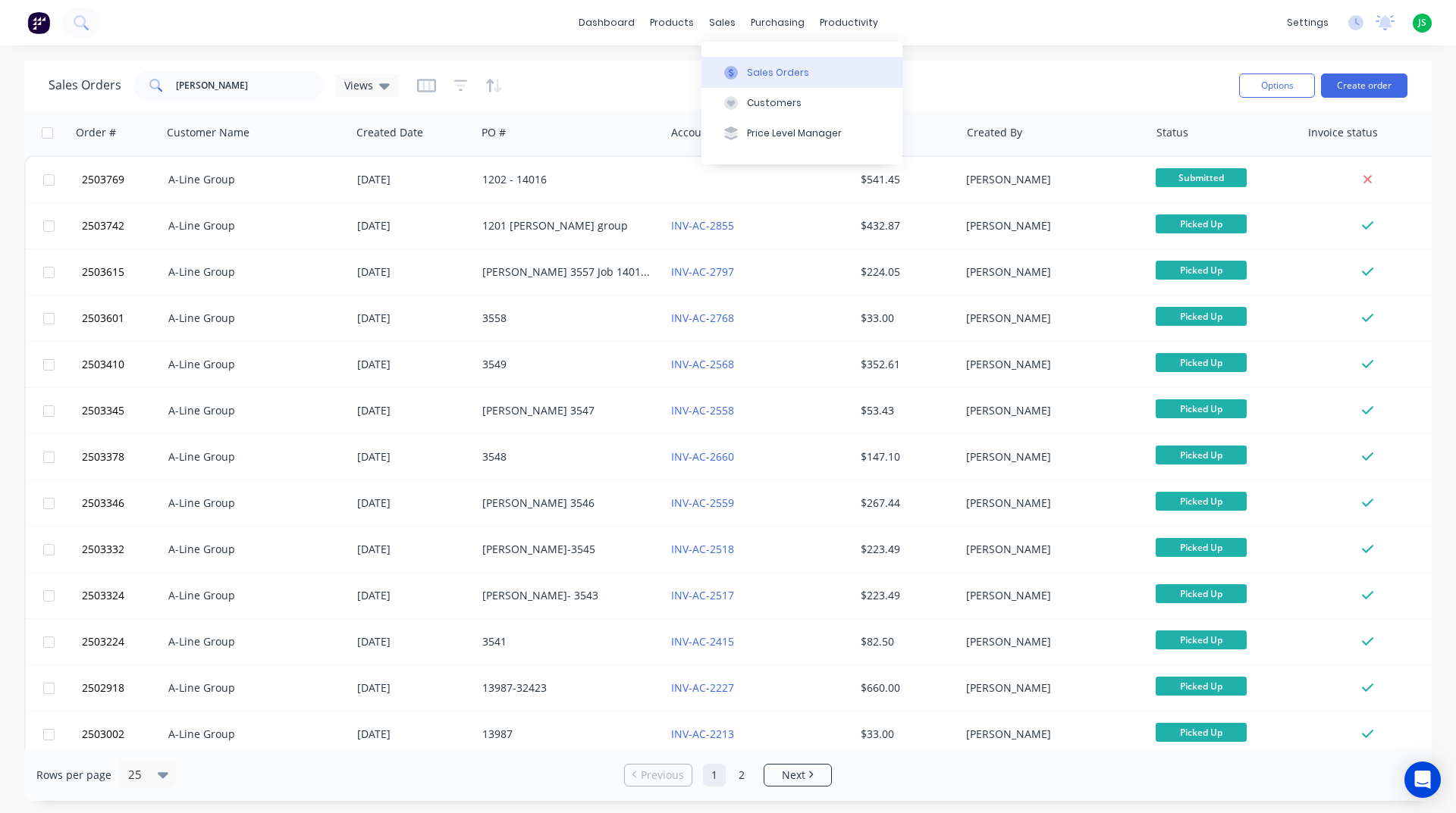
click at [736, 60] on button "Sales Orders" at bounding box center [802, 71] width 201 height 30
drag, startPoint x: 205, startPoint y: 114, endPoint x: 12, endPoint y: 101, distance: 193.4
click at [27, 107] on div "Sales Orders [PERSON_NAME] Views Options Create order" at bounding box center [728, 85] width 1407 height 49
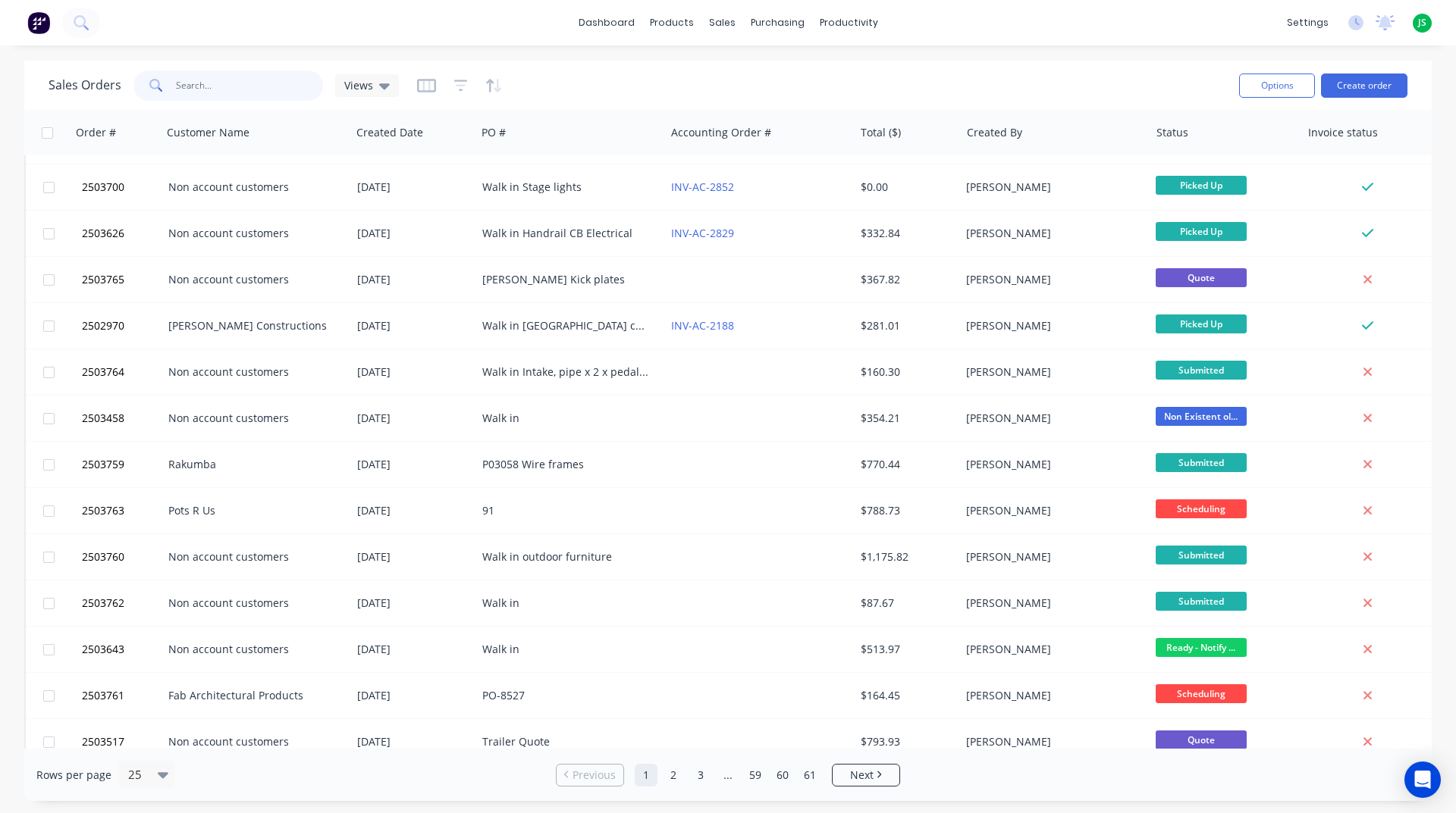
scroll to position [531, 0]
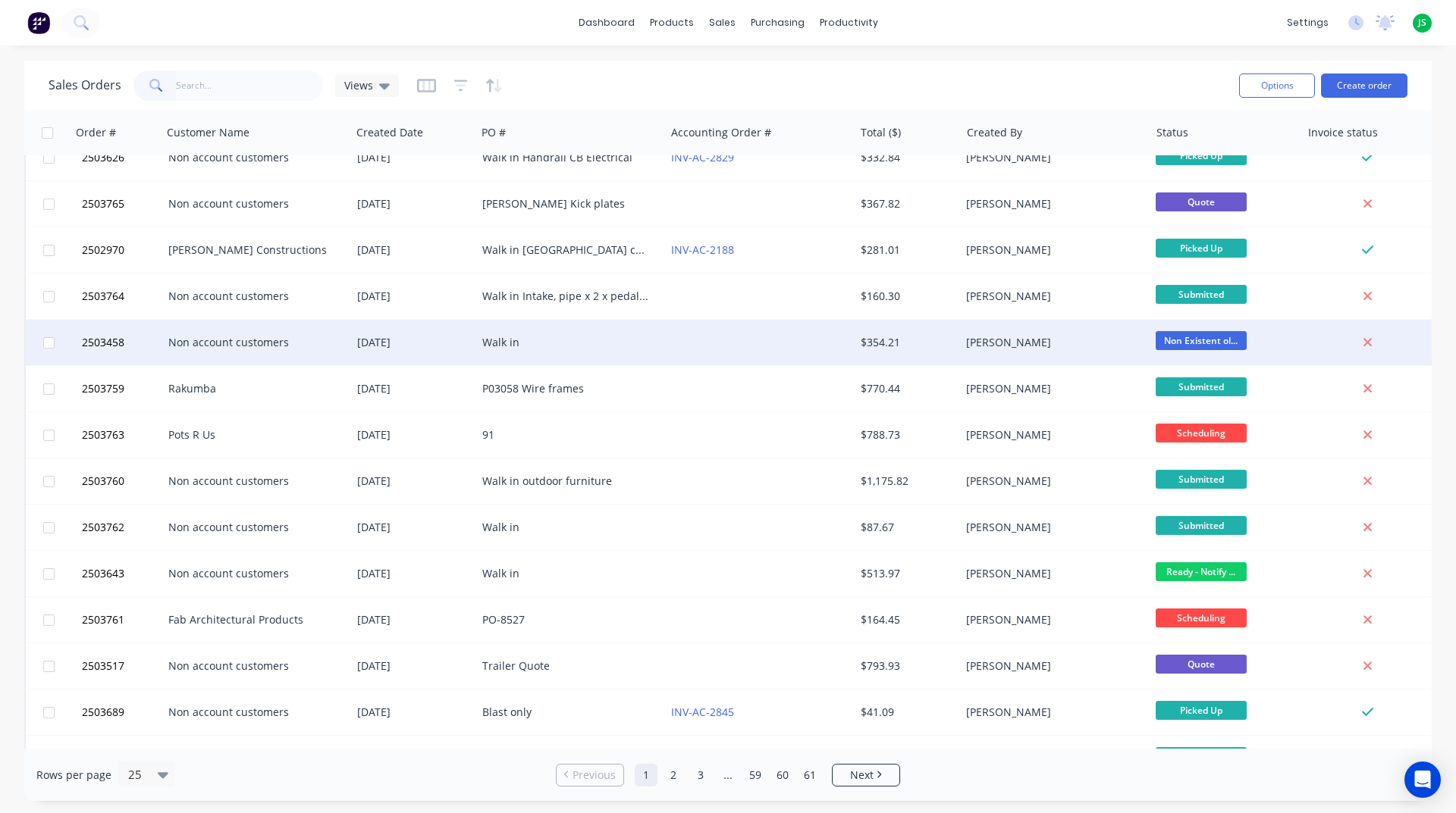
click at [630, 343] on div "Walk in" at bounding box center [567, 342] width 168 height 15
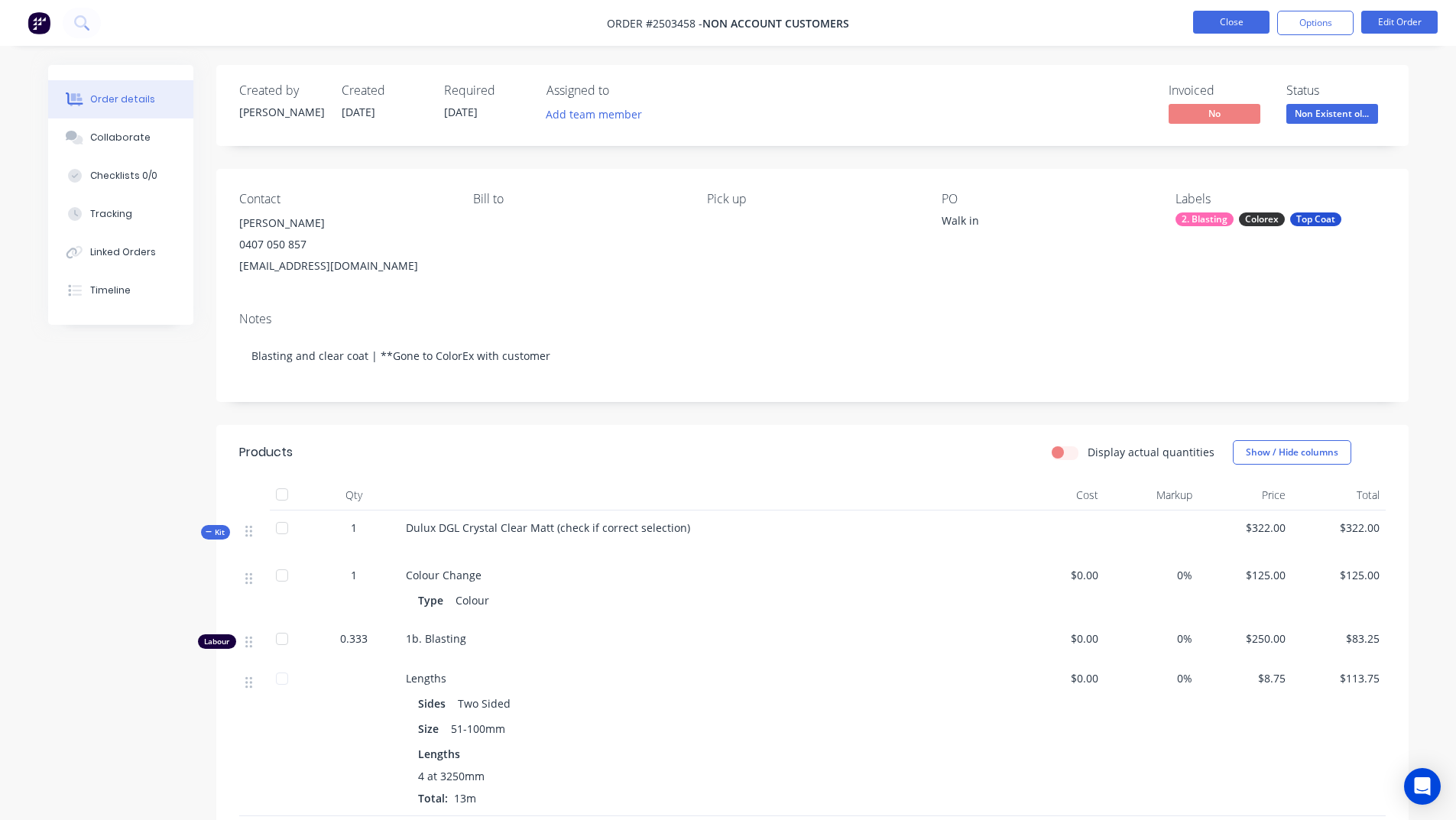
click at [1241, 22] on button "Close" at bounding box center [1231, 22] width 77 height 23
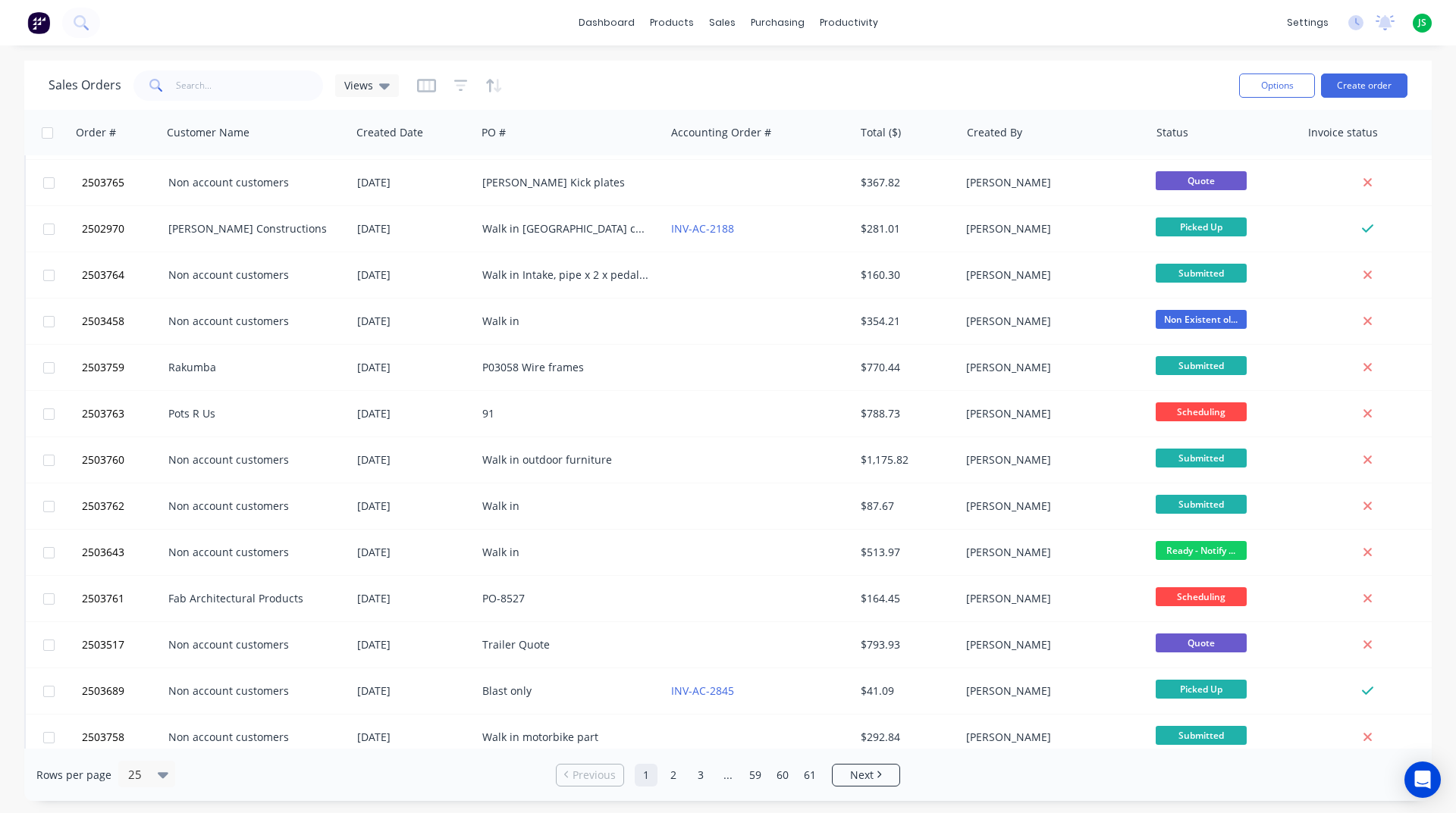
scroll to position [570, 0]
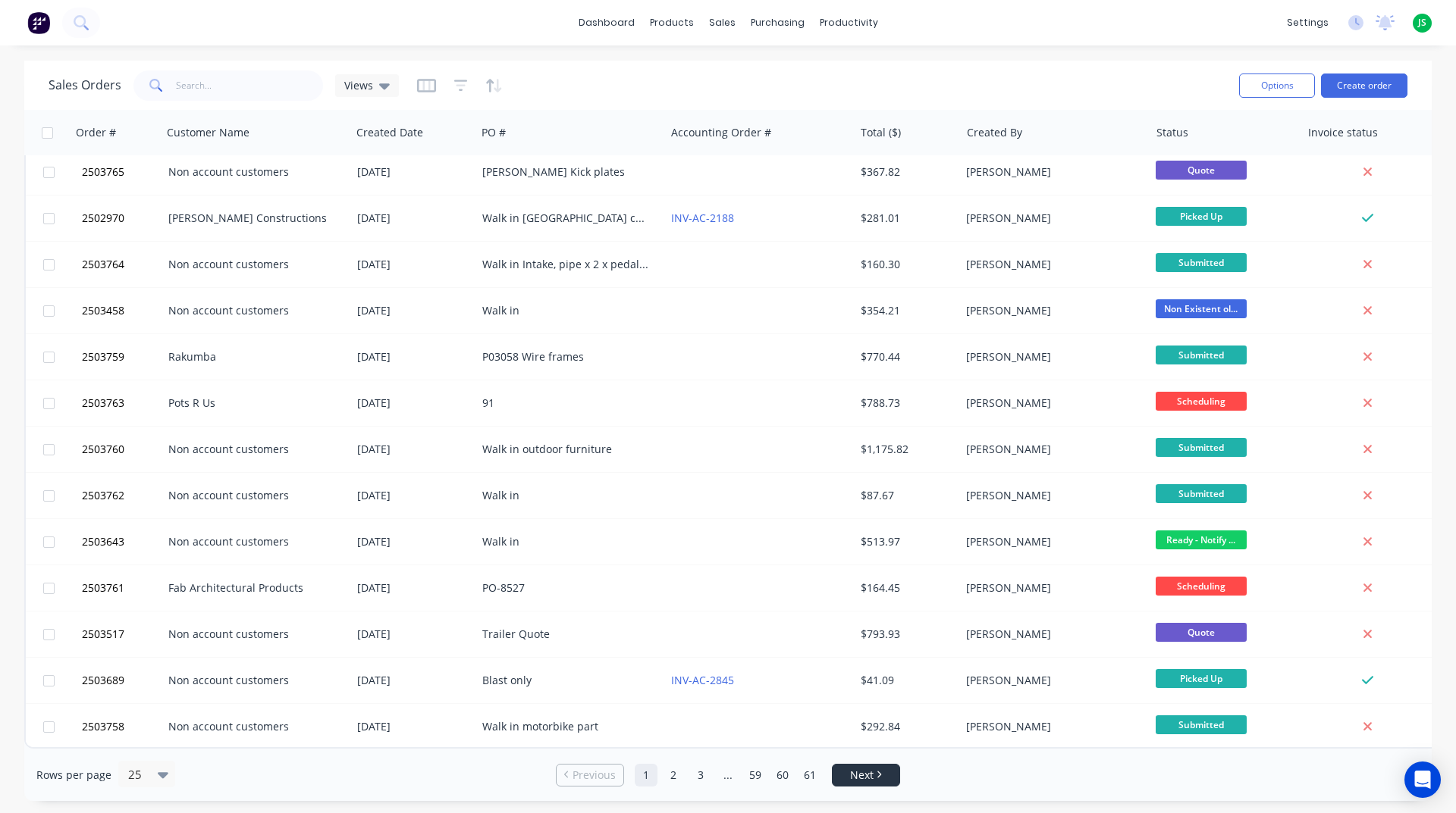
click at [878, 777] on icon "Next page" at bounding box center [880, 775] width 4 height 6
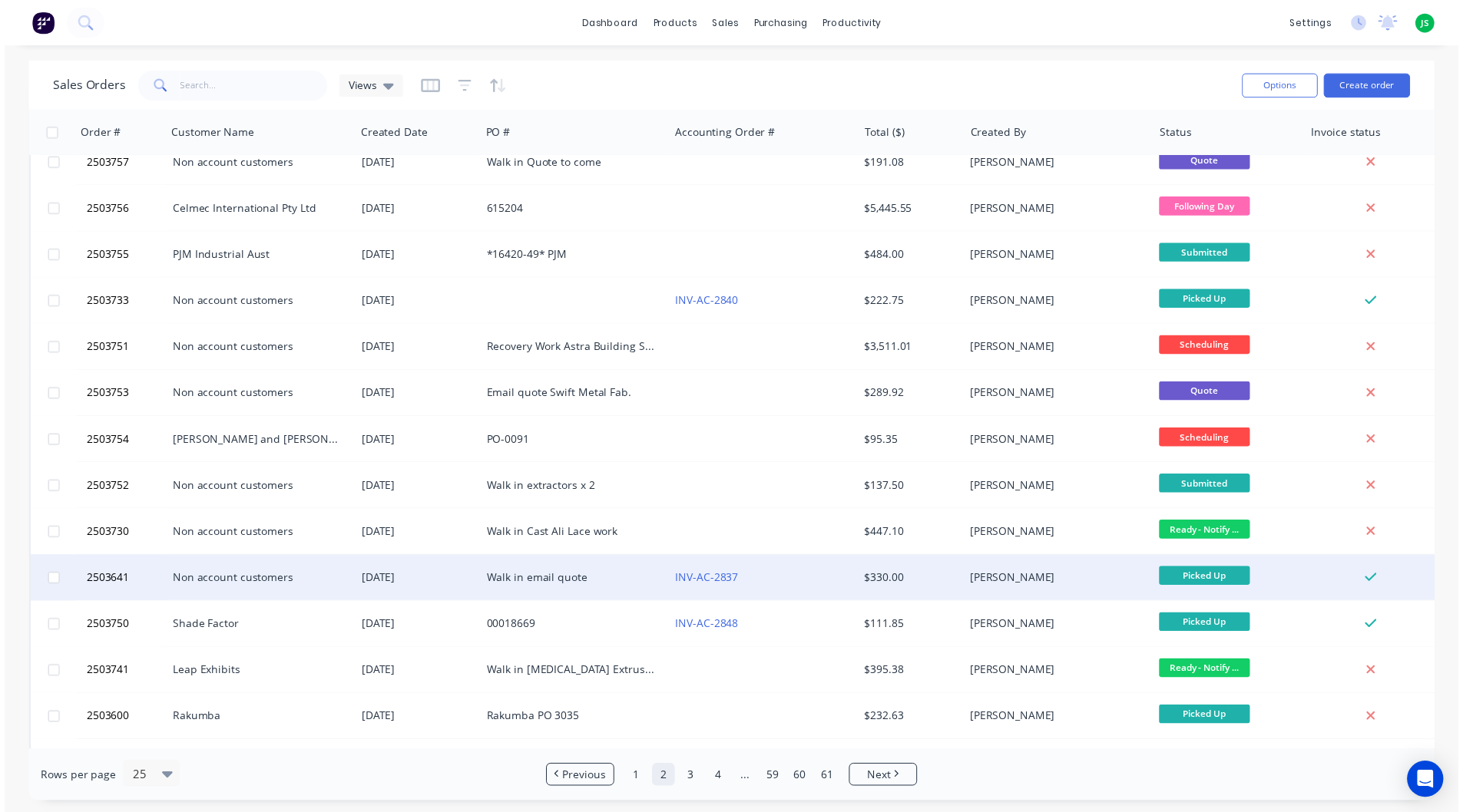
scroll to position [0, 0]
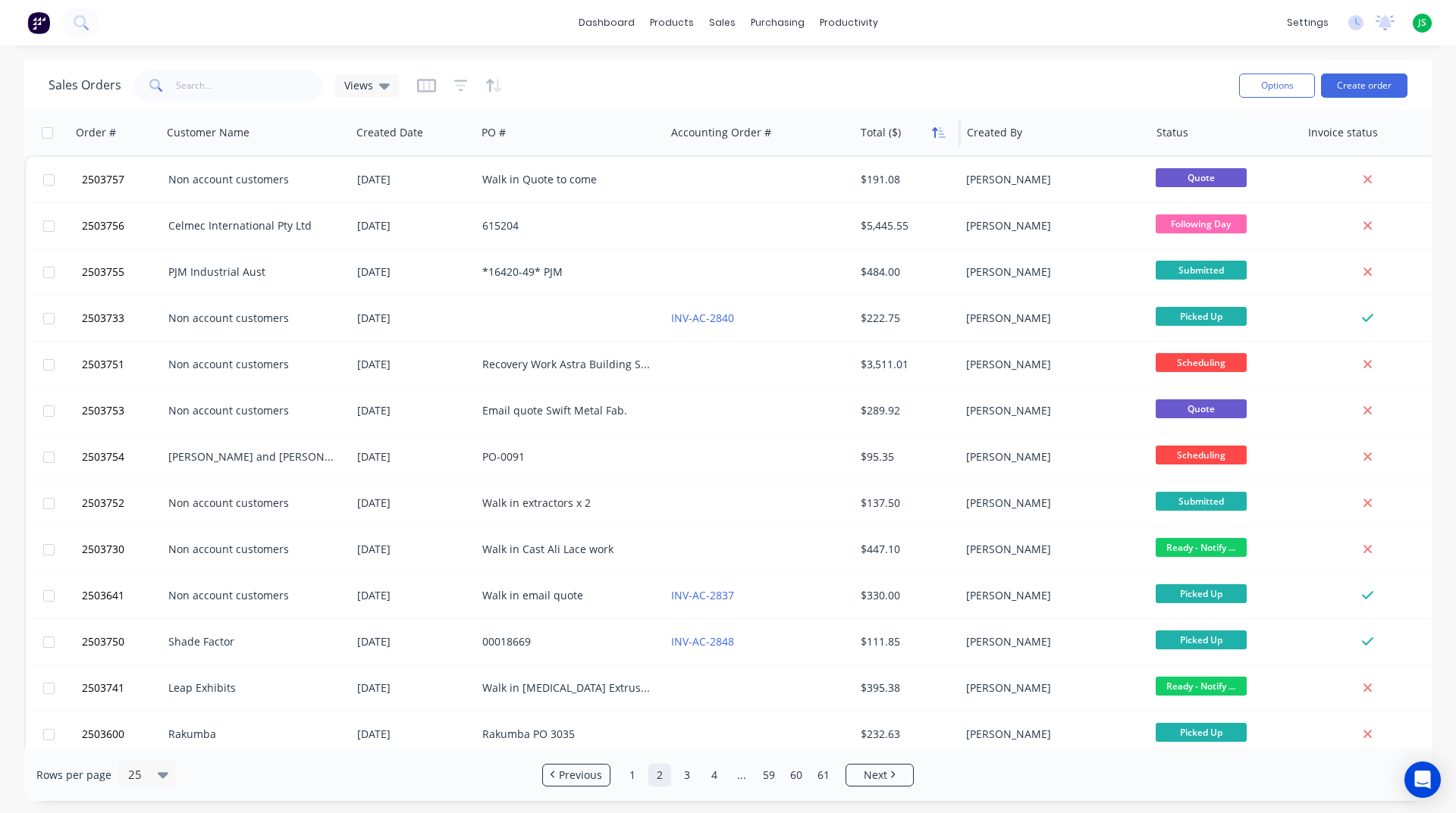
click at [930, 138] on button "button" at bounding box center [939, 133] width 23 height 23
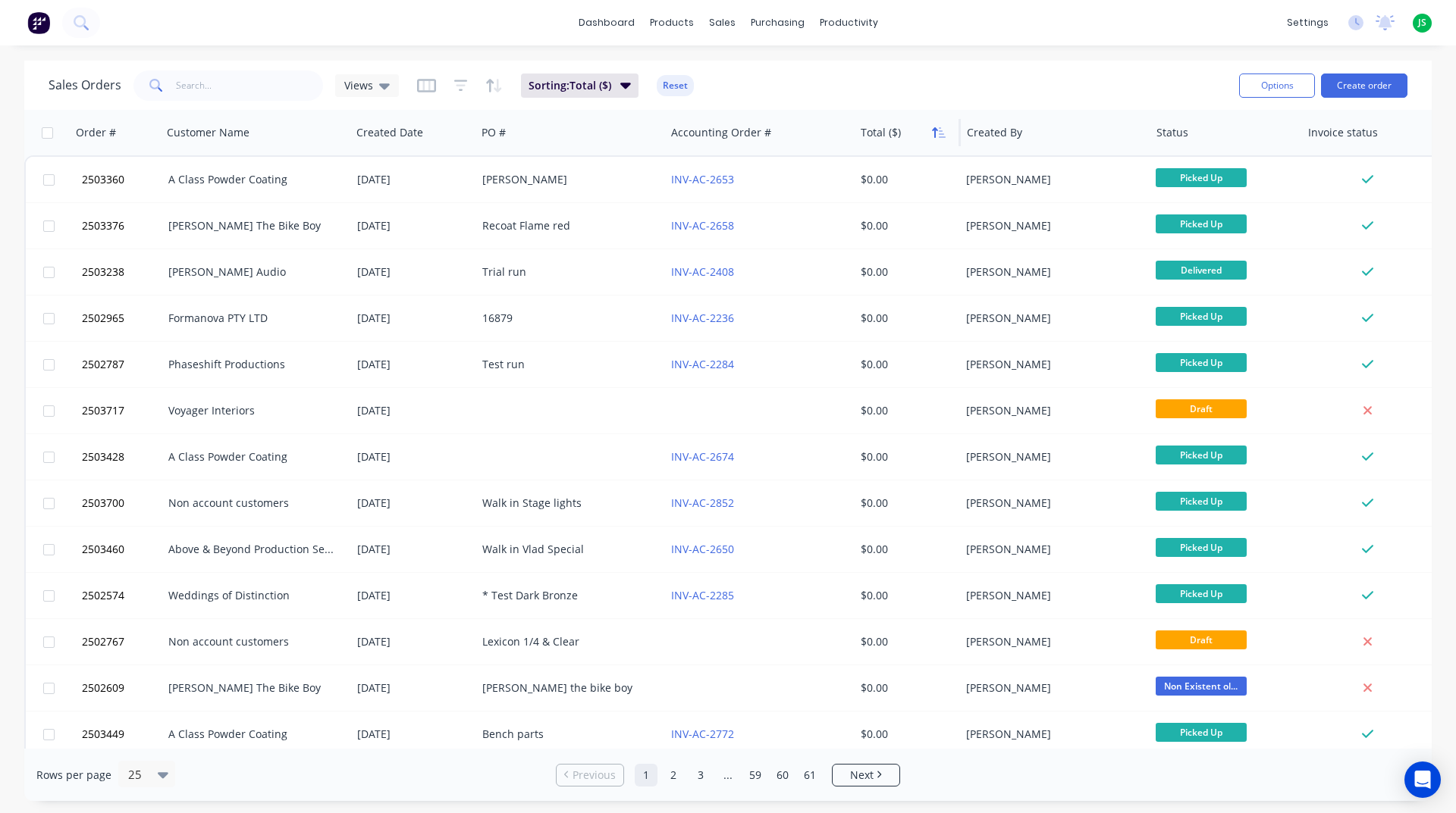
click at [930, 133] on button "button" at bounding box center [939, 133] width 23 height 23
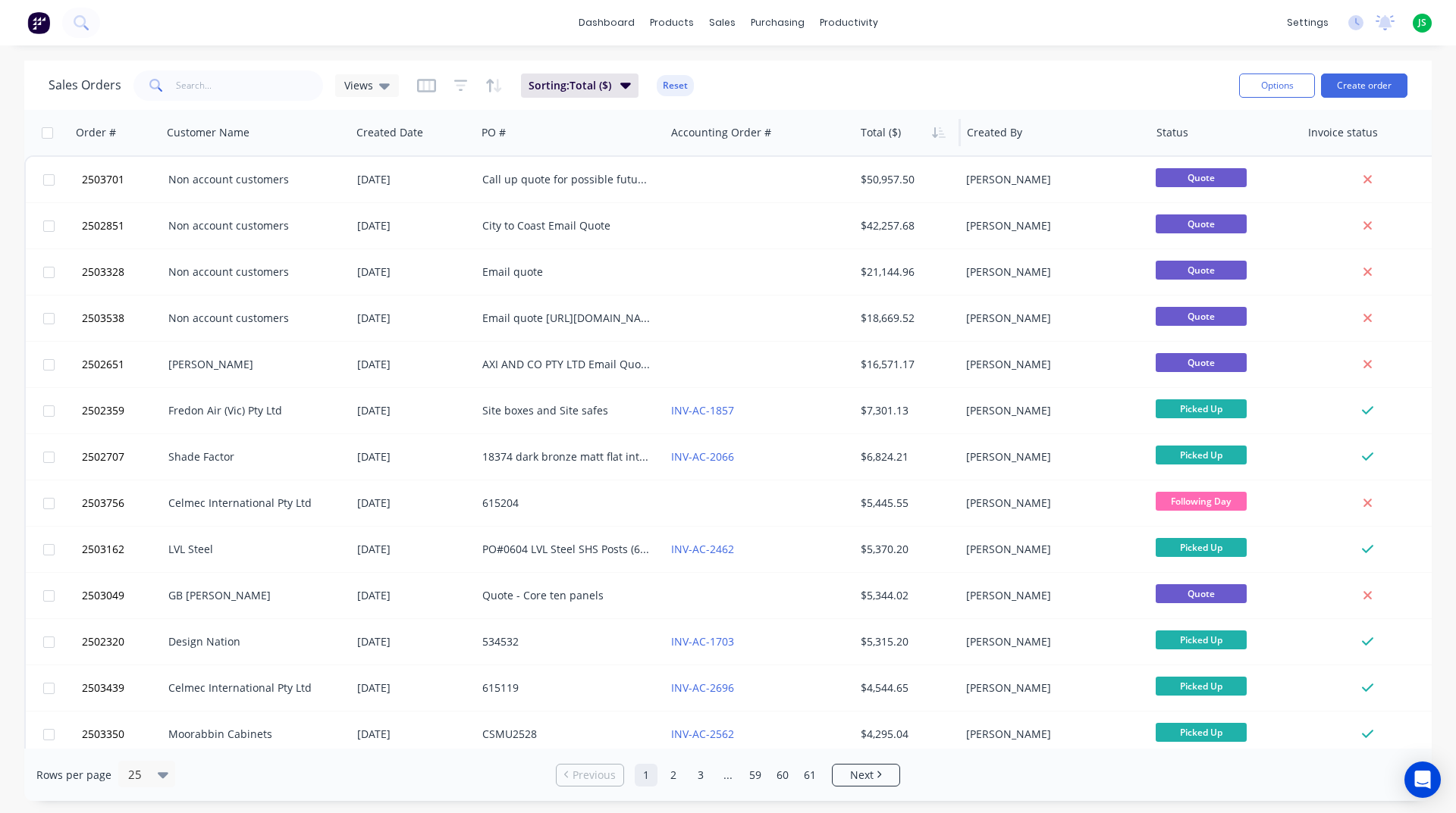
click at [45, 19] on img at bounding box center [39, 23] width 23 height 23
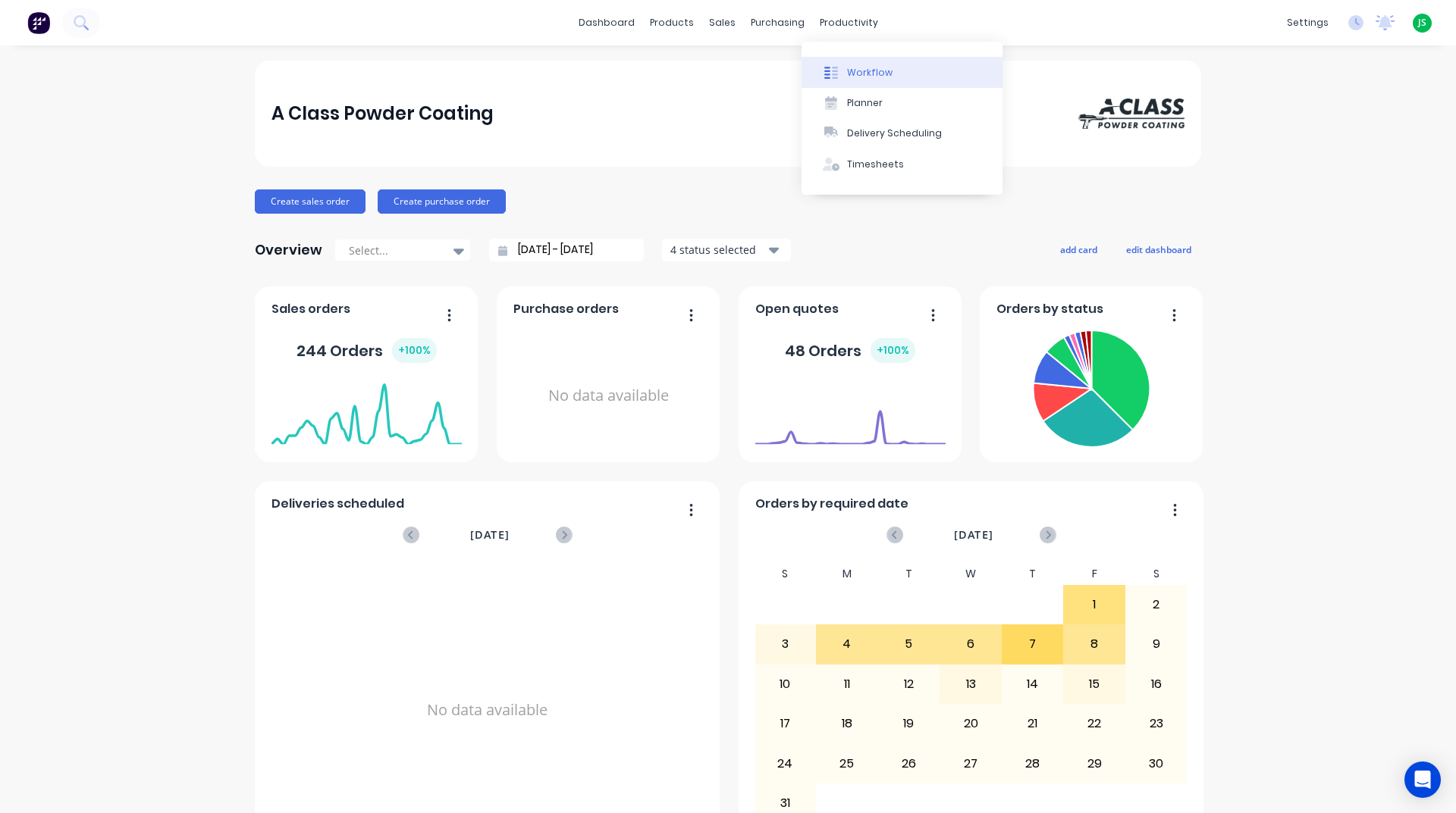
click at [862, 70] on div "Workflow" at bounding box center [869, 73] width 45 height 14
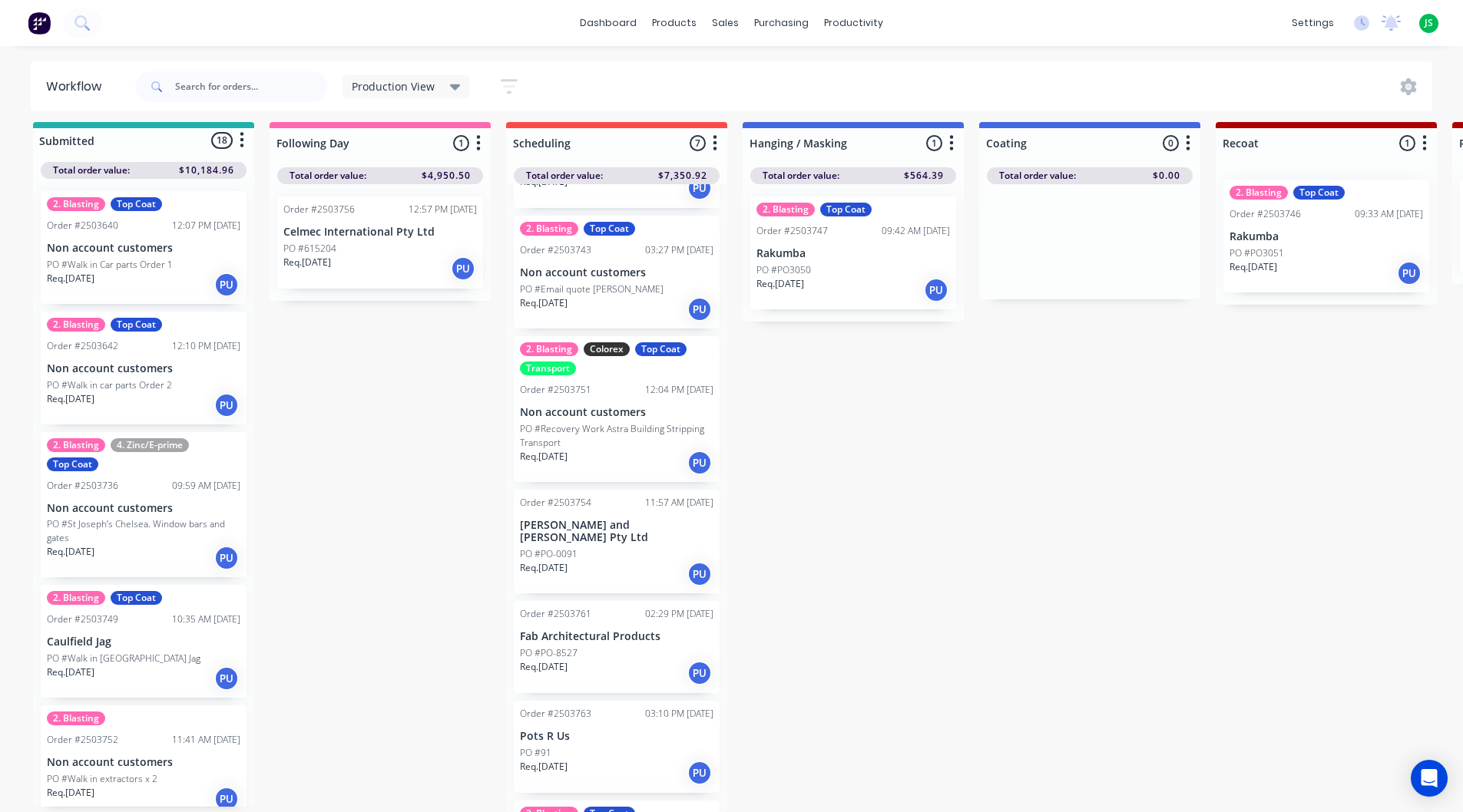
scroll to position [170, 0]
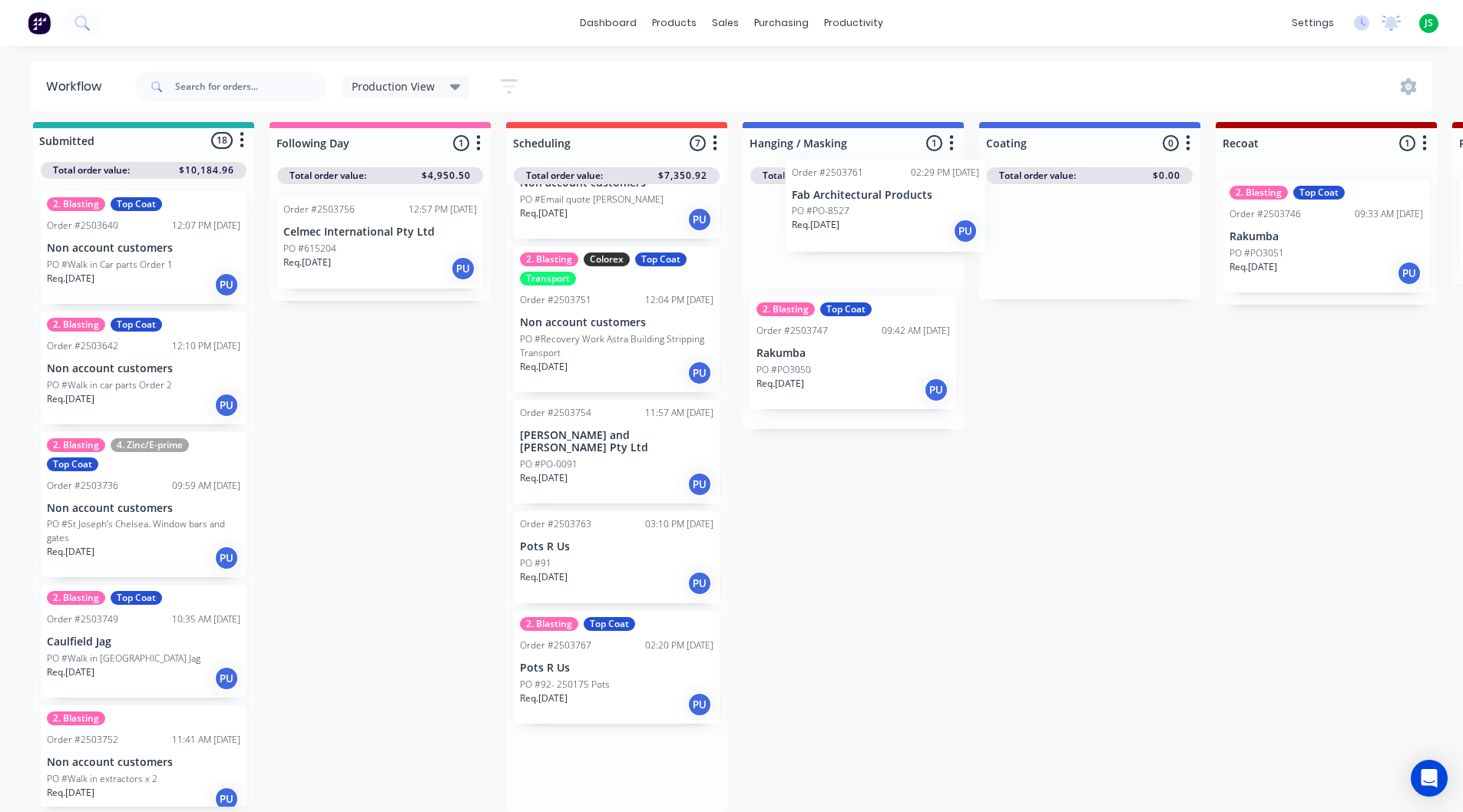
drag, startPoint x: 592, startPoint y: 552, endPoint x: 836, endPoint y: 236, distance: 399.2
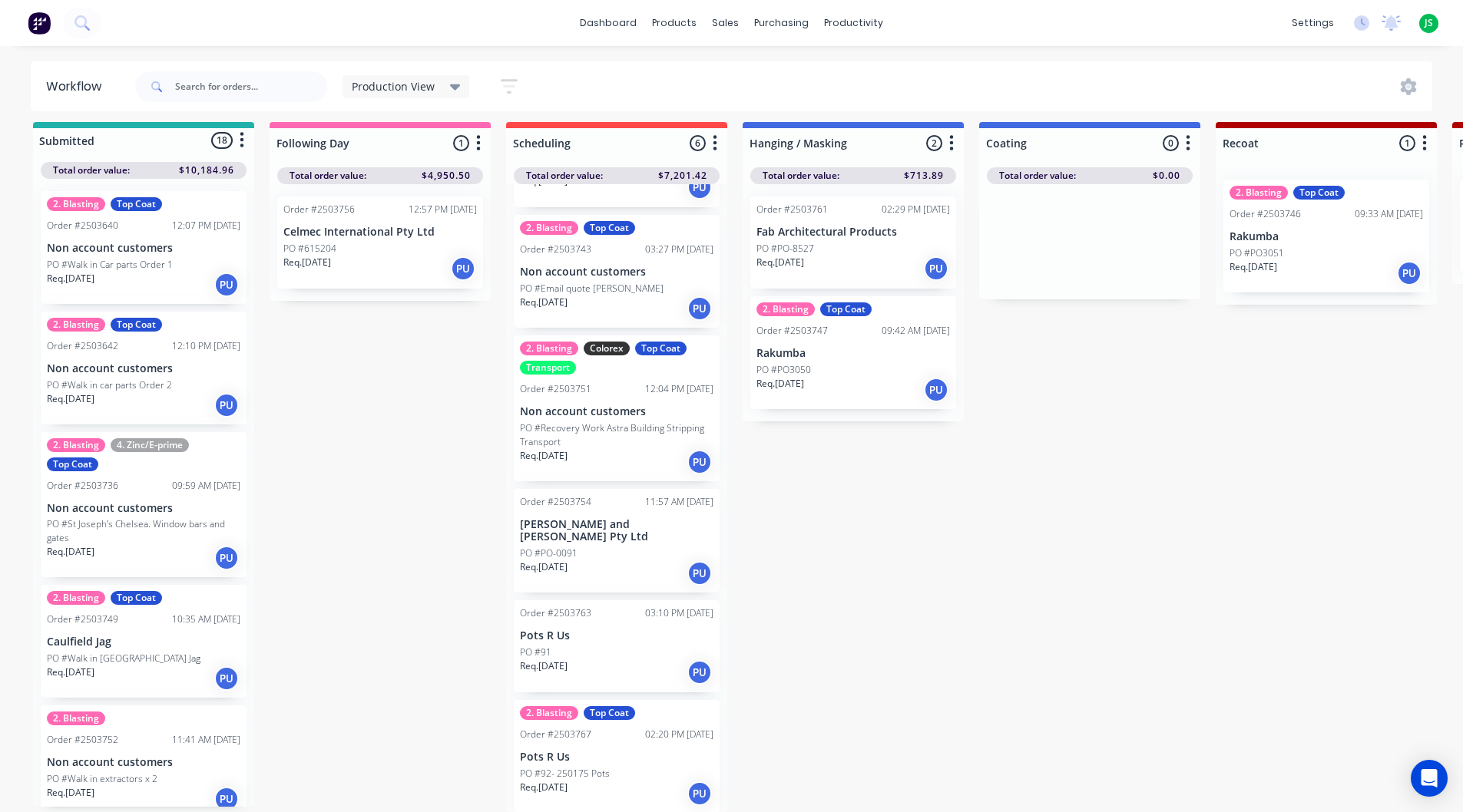
scroll to position [0, 0]
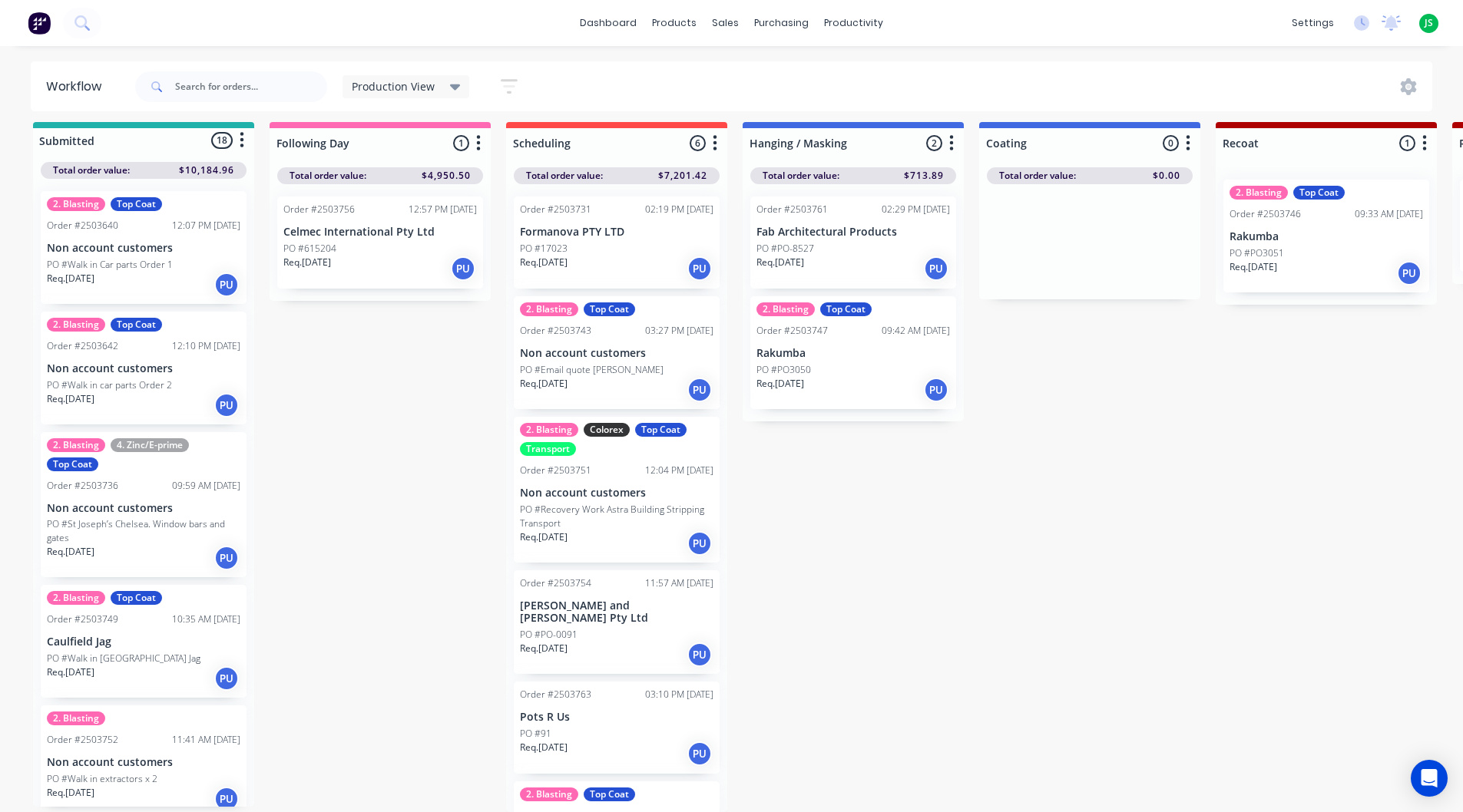
click at [588, 264] on div "Req. [DATE] PU" at bounding box center [616, 269] width 193 height 26
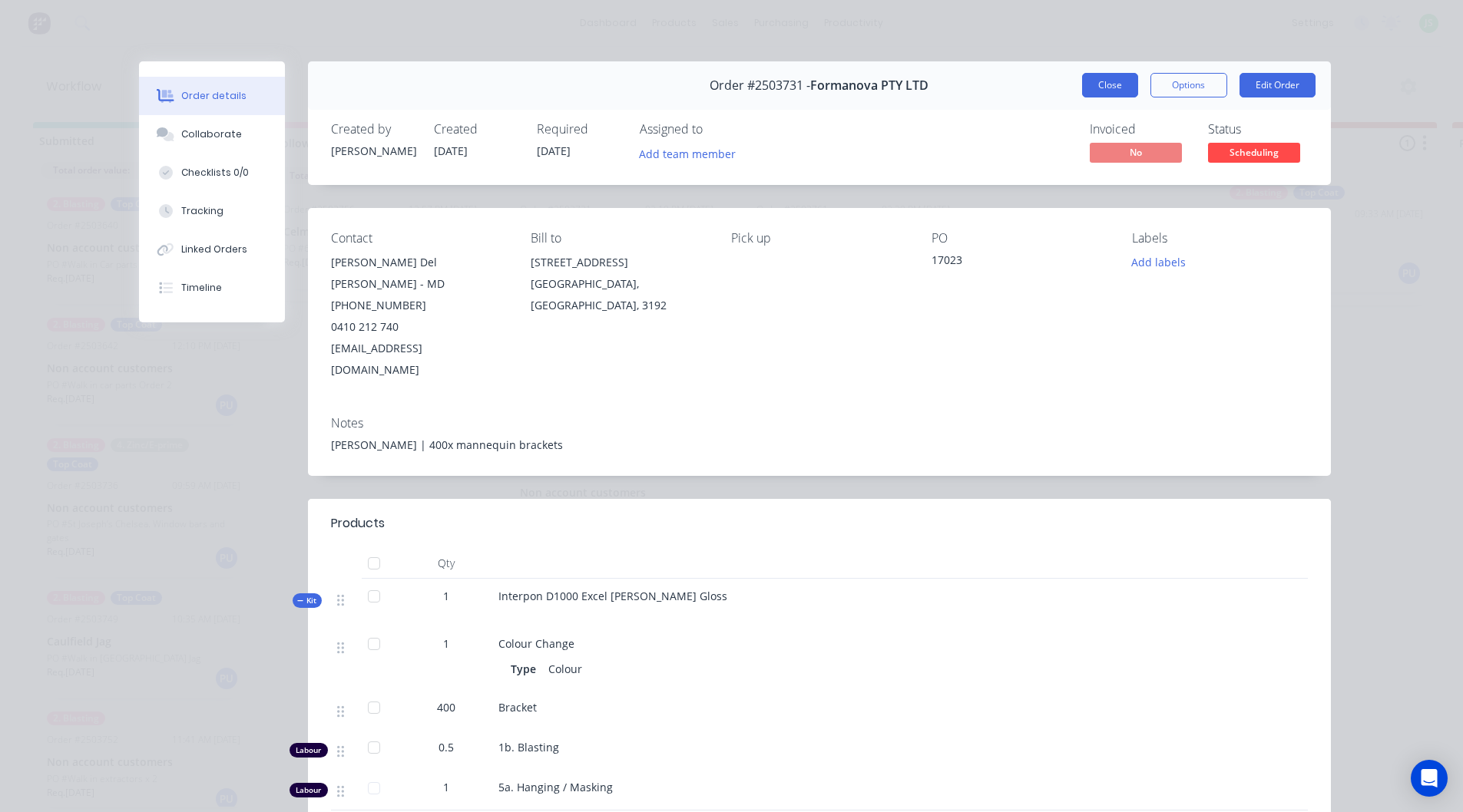
click at [1123, 85] on button "Close" at bounding box center [1110, 85] width 56 height 25
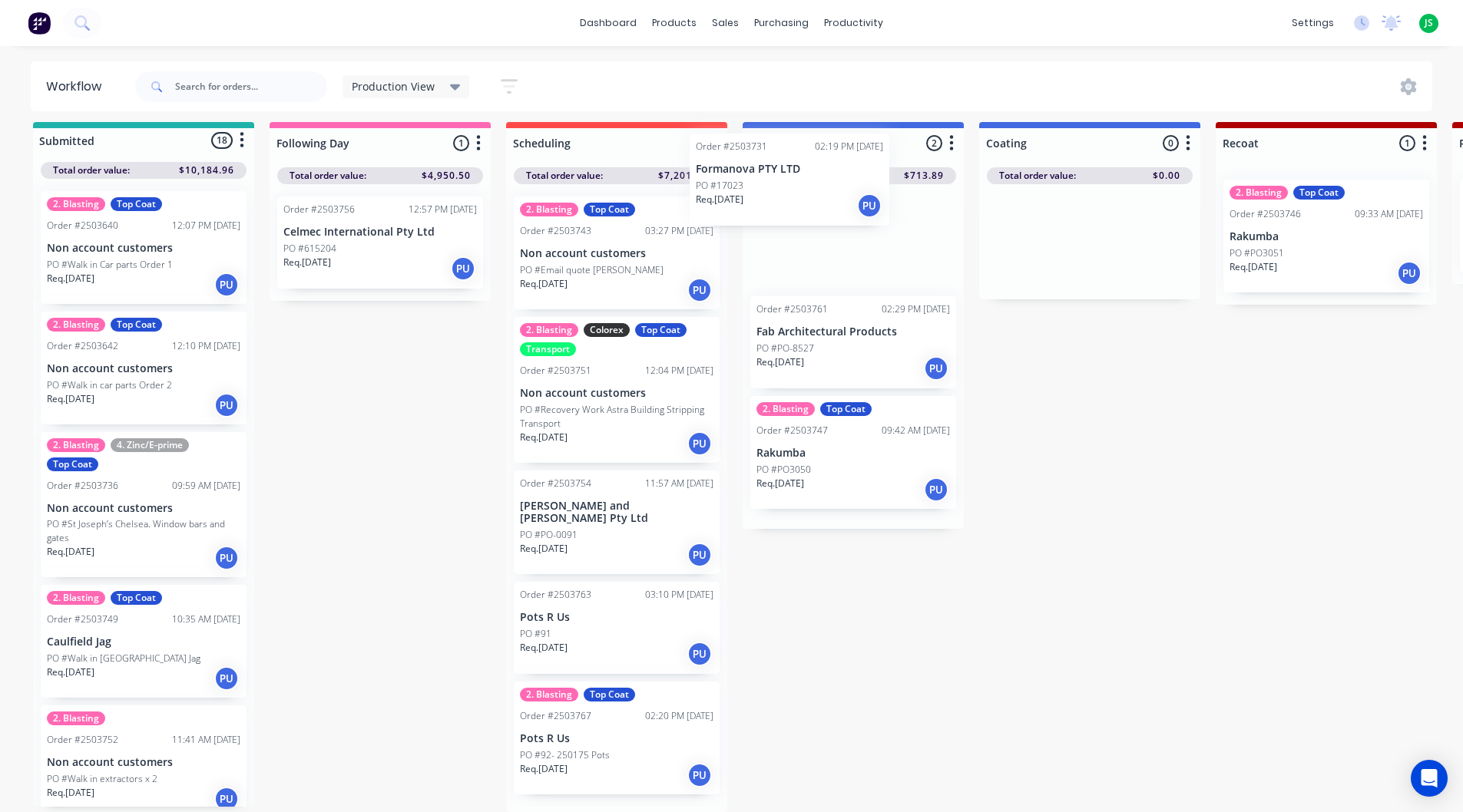
scroll to position [7, 0]
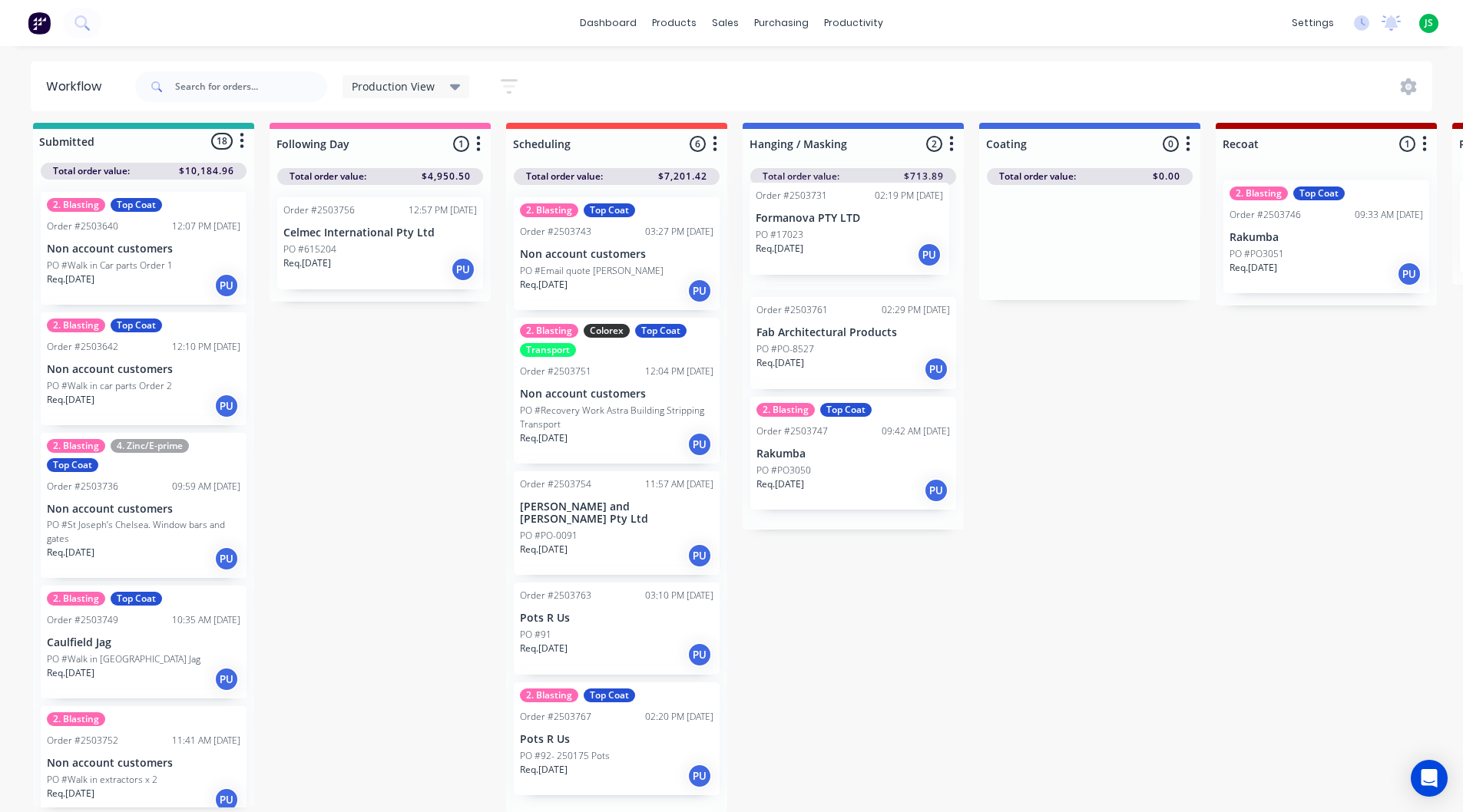
drag, startPoint x: 601, startPoint y: 252, endPoint x: 838, endPoint y: 249, distance: 237.0
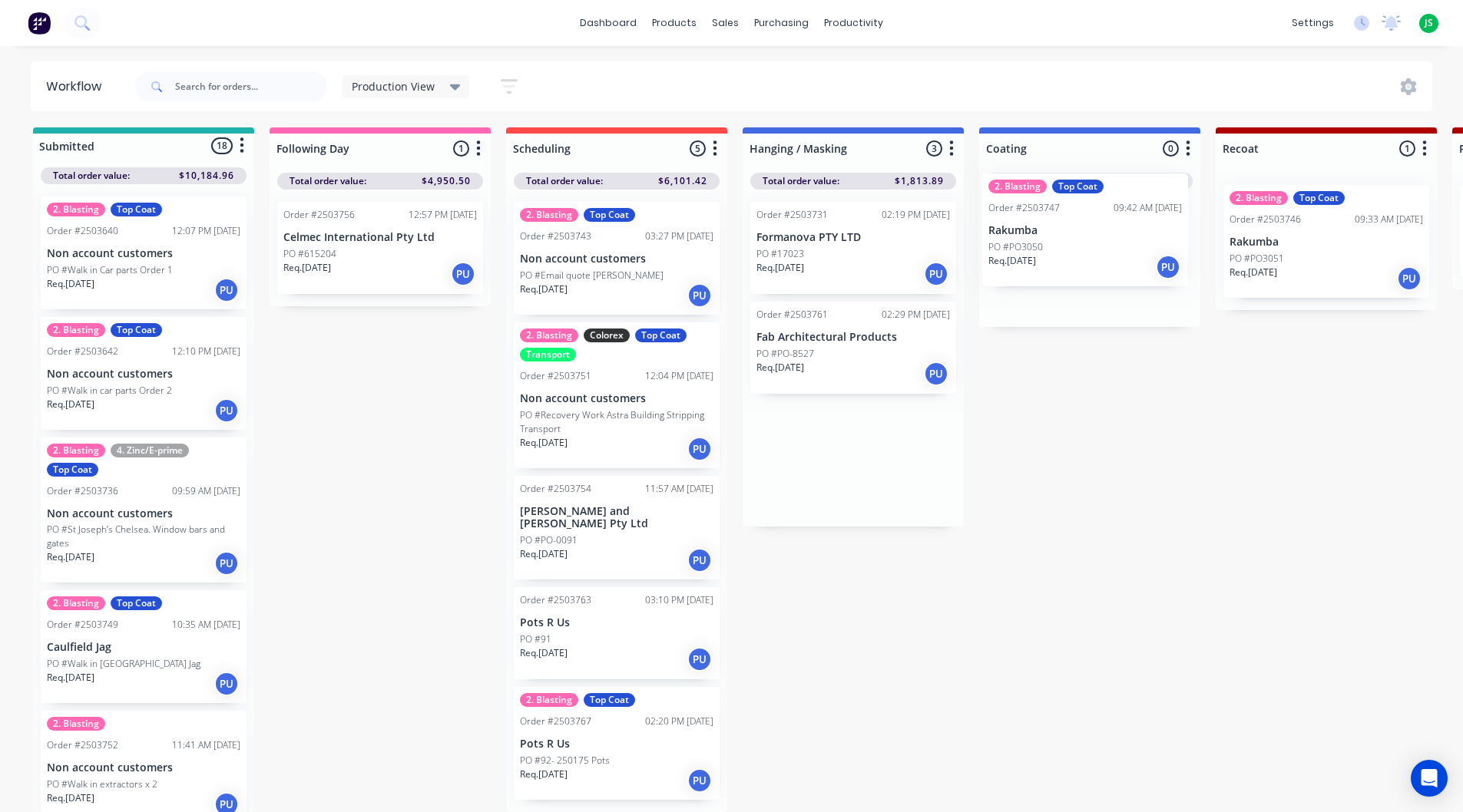
drag, startPoint x: 871, startPoint y: 503, endPoint x: 1103, endPoint y: 279, distance: 322.5
